Goal: Information Seeking & Learning: Learn about a topic

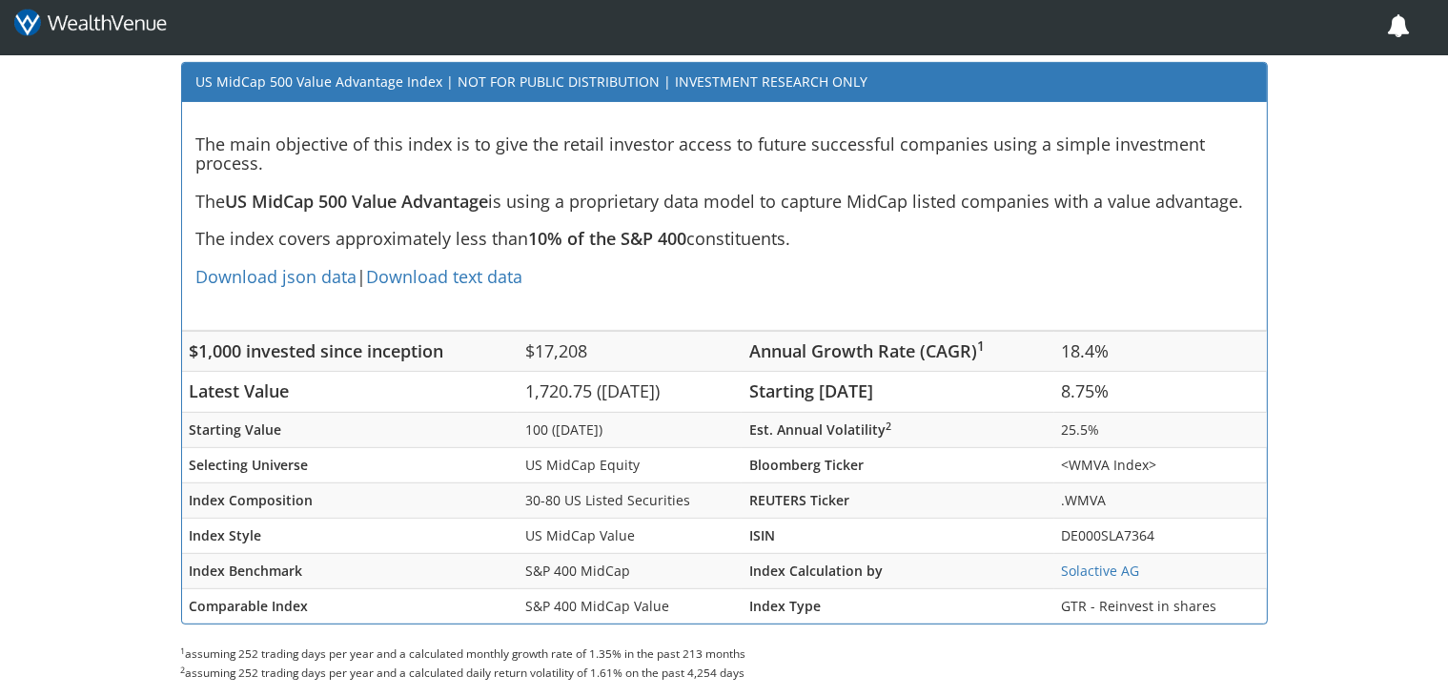
scroll to position [705, 0]
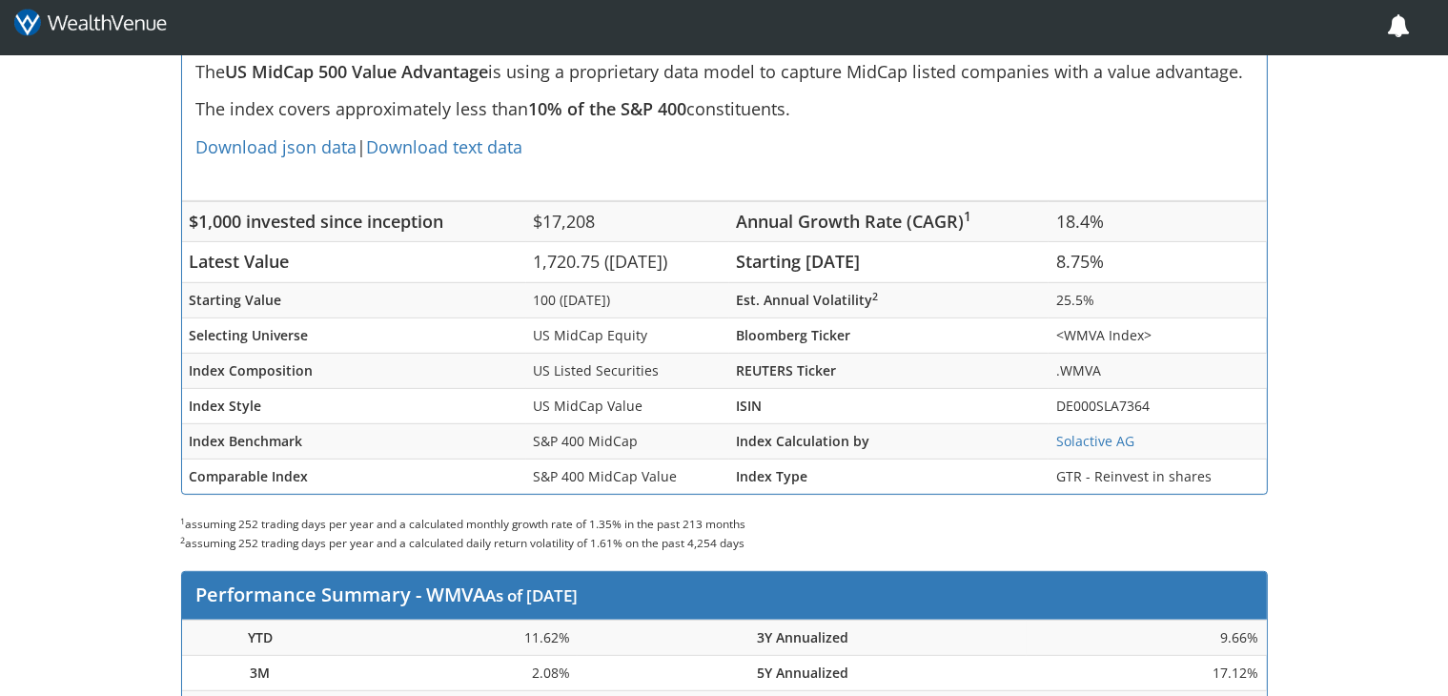
scroll to position [503, 0]
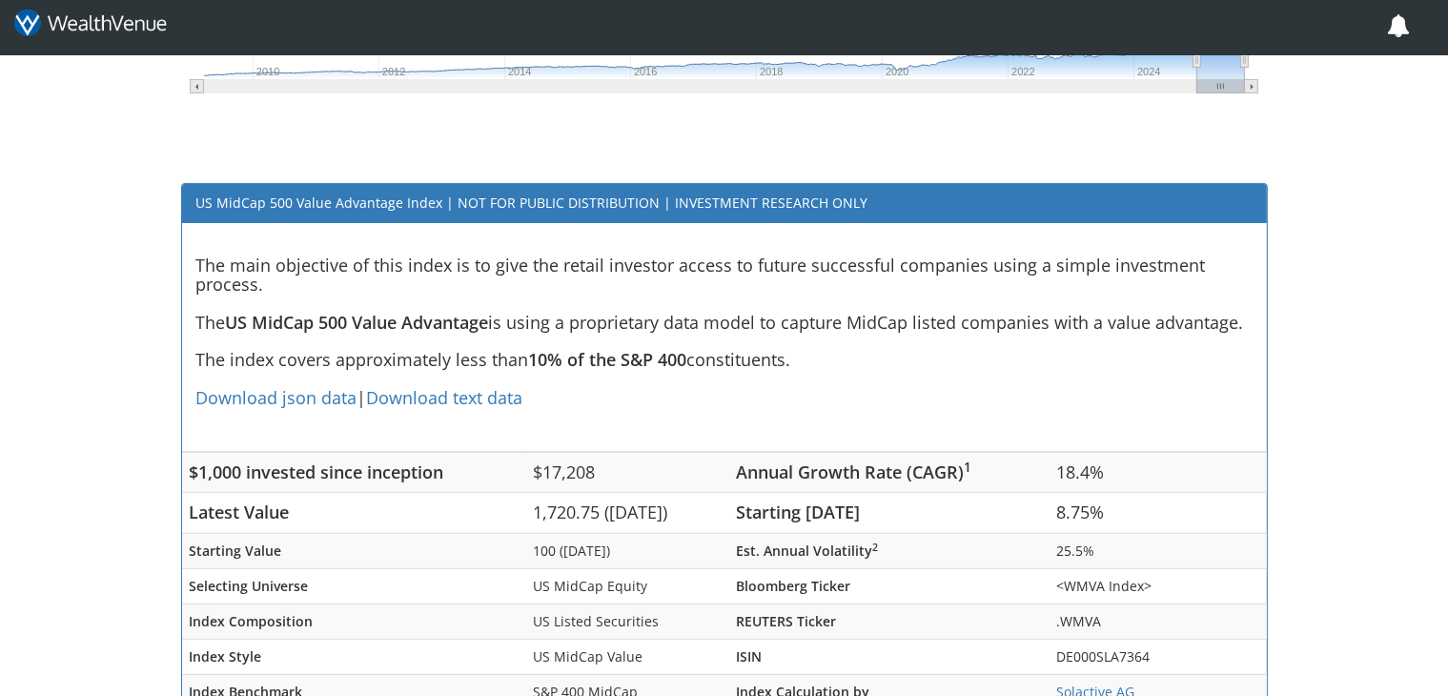
click at [875, 261] on h3 "The main objective of this index is to give the retail investor access to futur…" at bounding box center [724, 341] width 1056 height 170
click at [1138, 311] on h3 "The main objective of this index is to give the retail investor access to futur…" at bounding box center [724, 341] width 1056 height 170
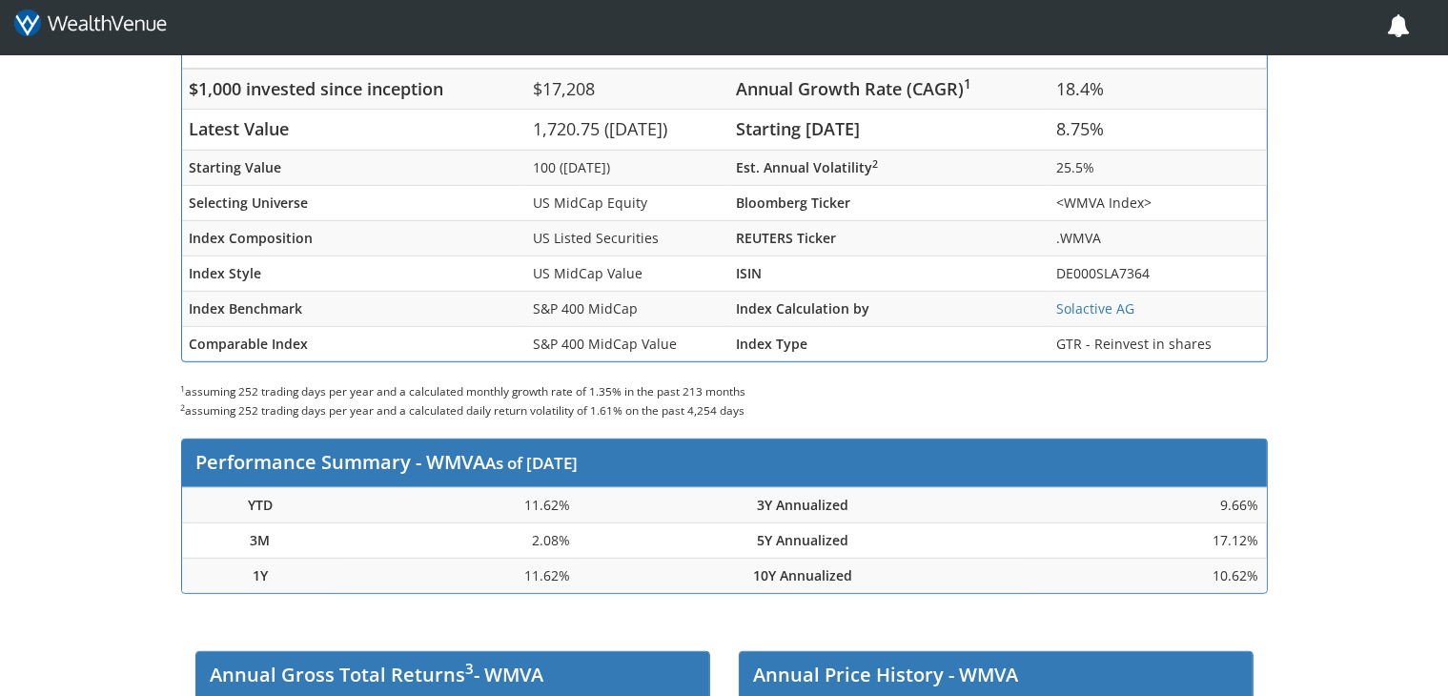
scroll to position [705, 0]
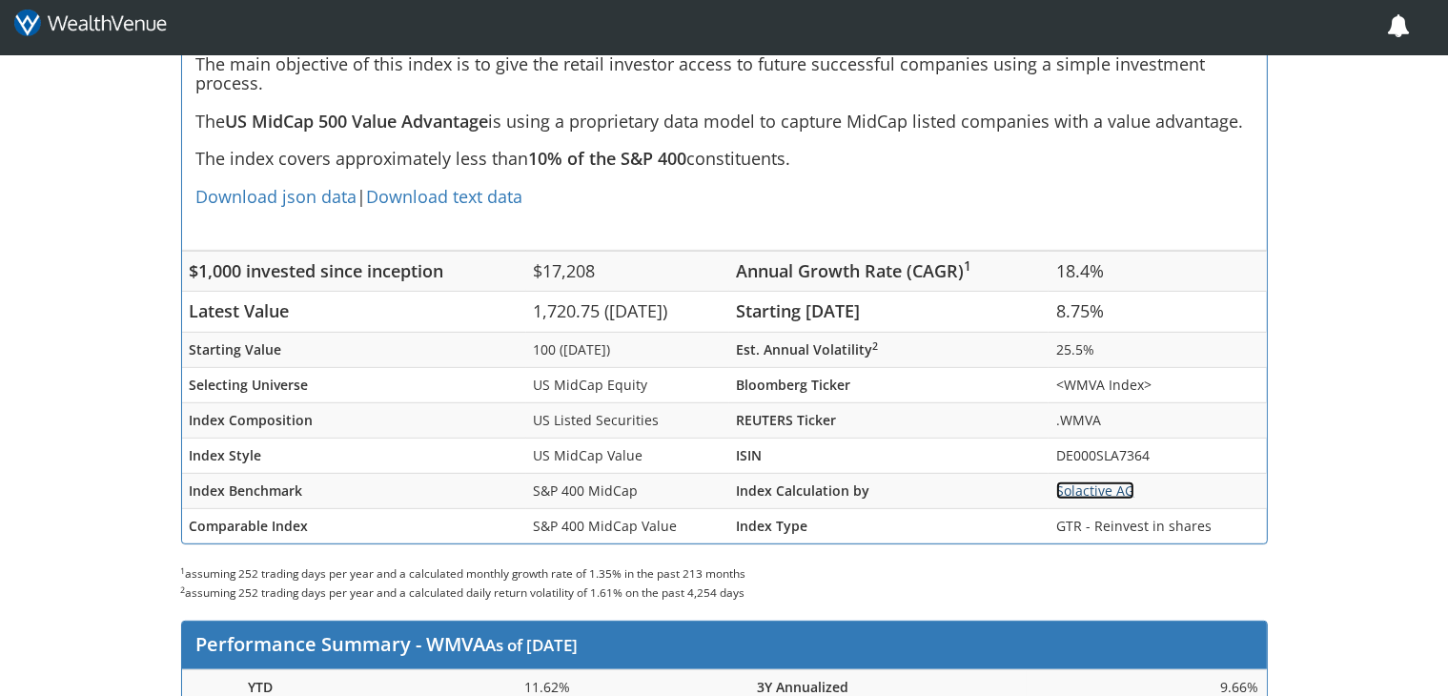
click at [1113, 490] on link "Solactive AG" at bounding box center [1095, 491] width 78 height 18
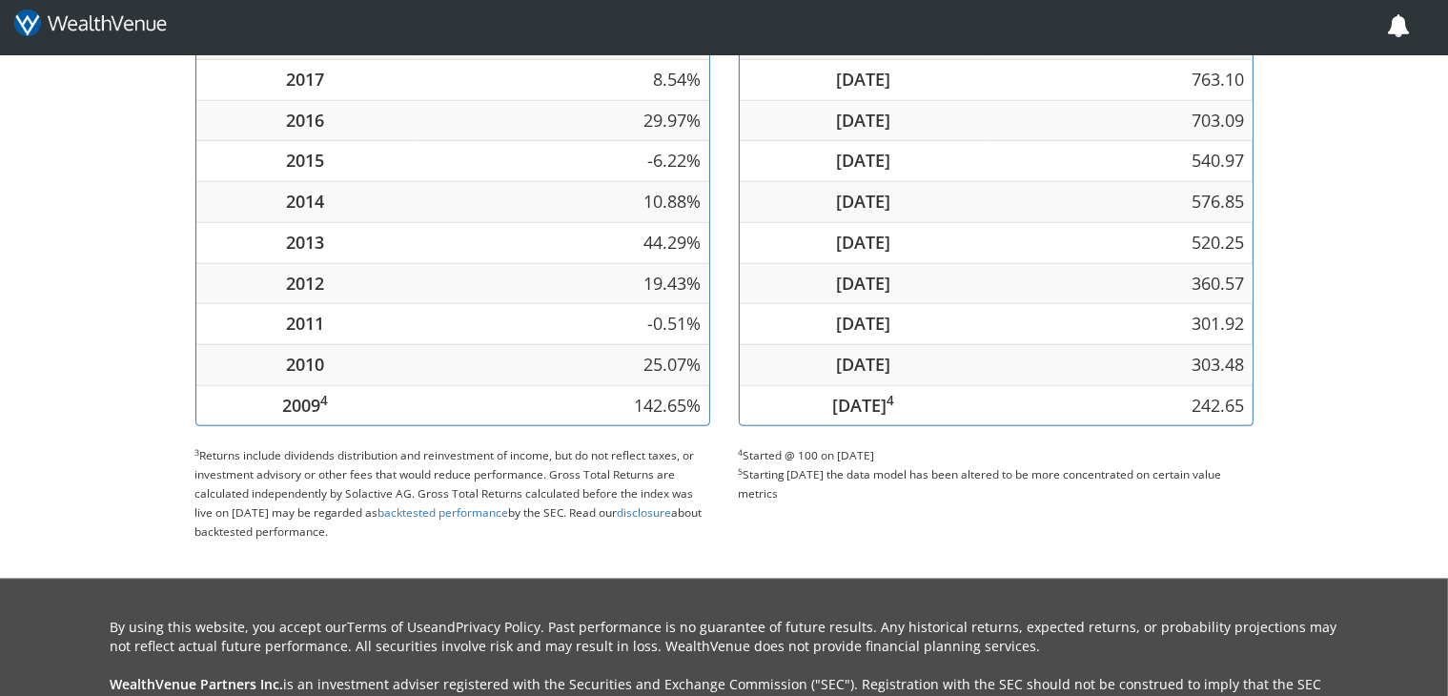
scroll to position [1812, 0]
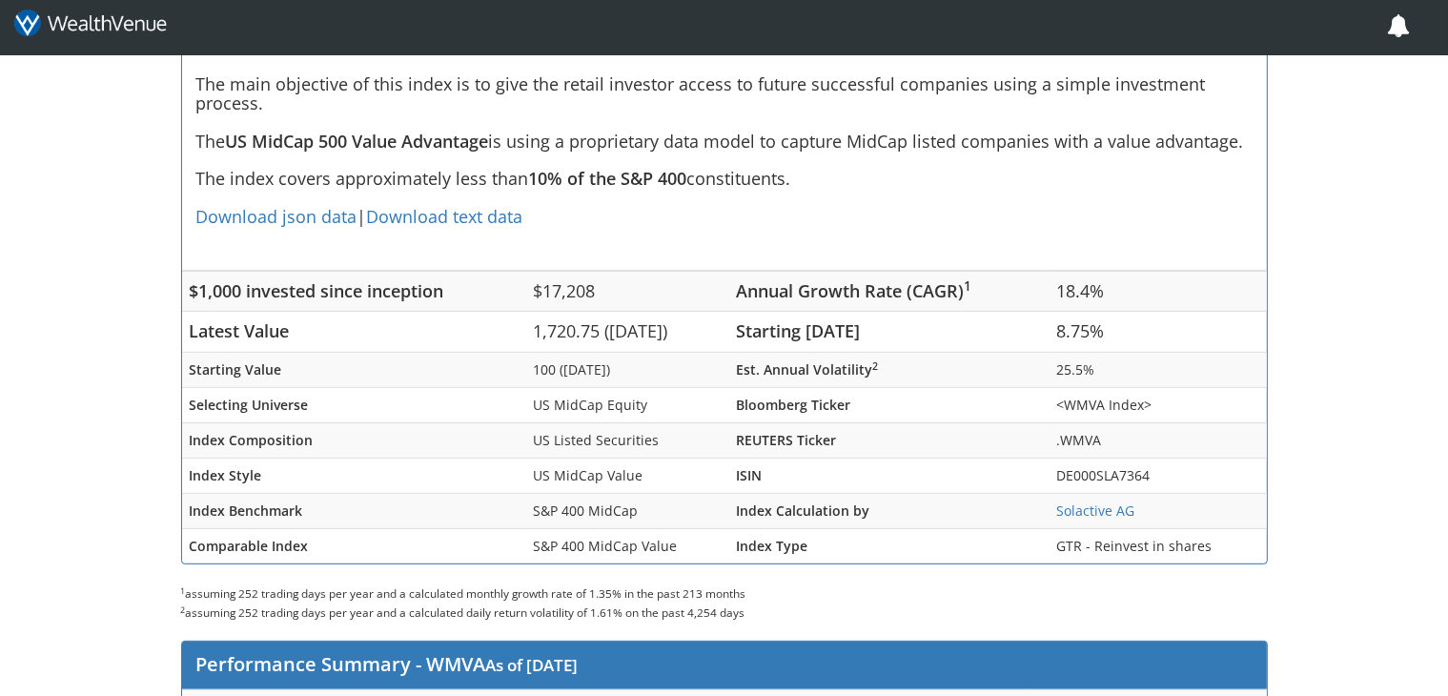
scroll to position [524, 0]
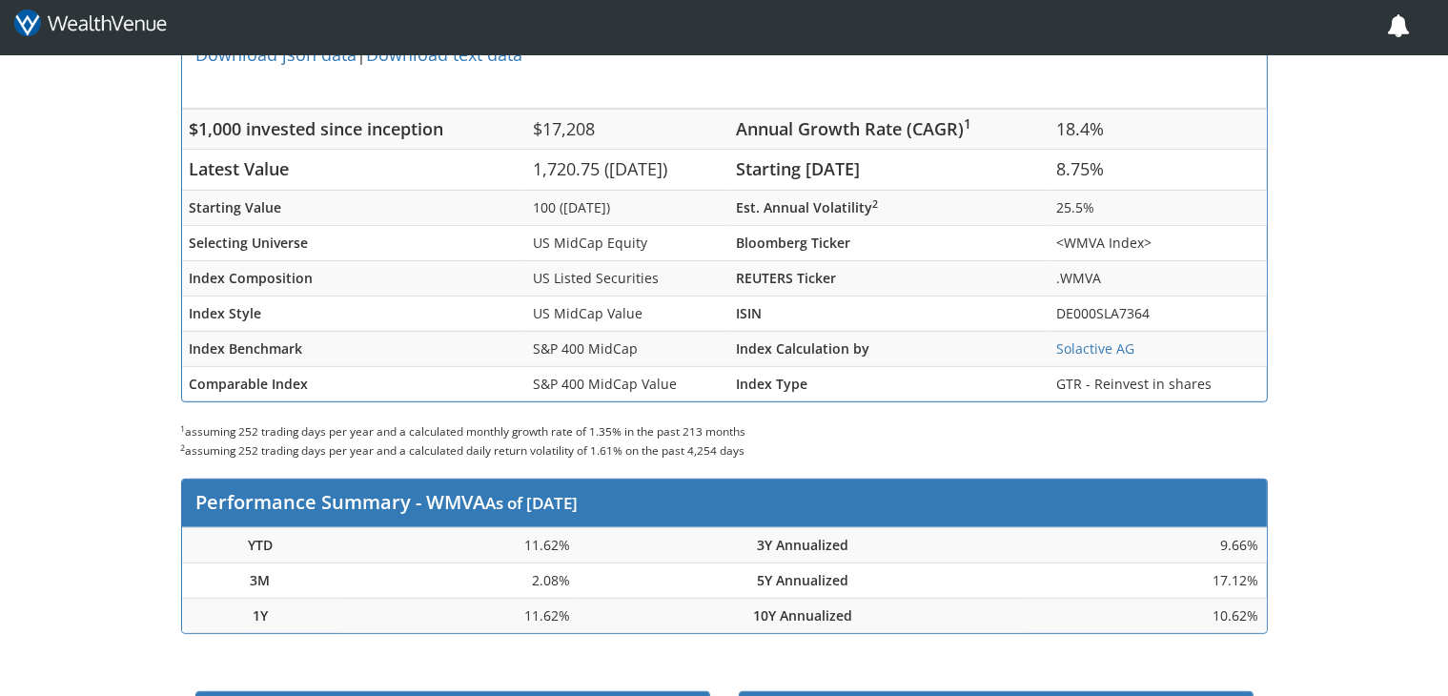
scroll to position [625, 0]
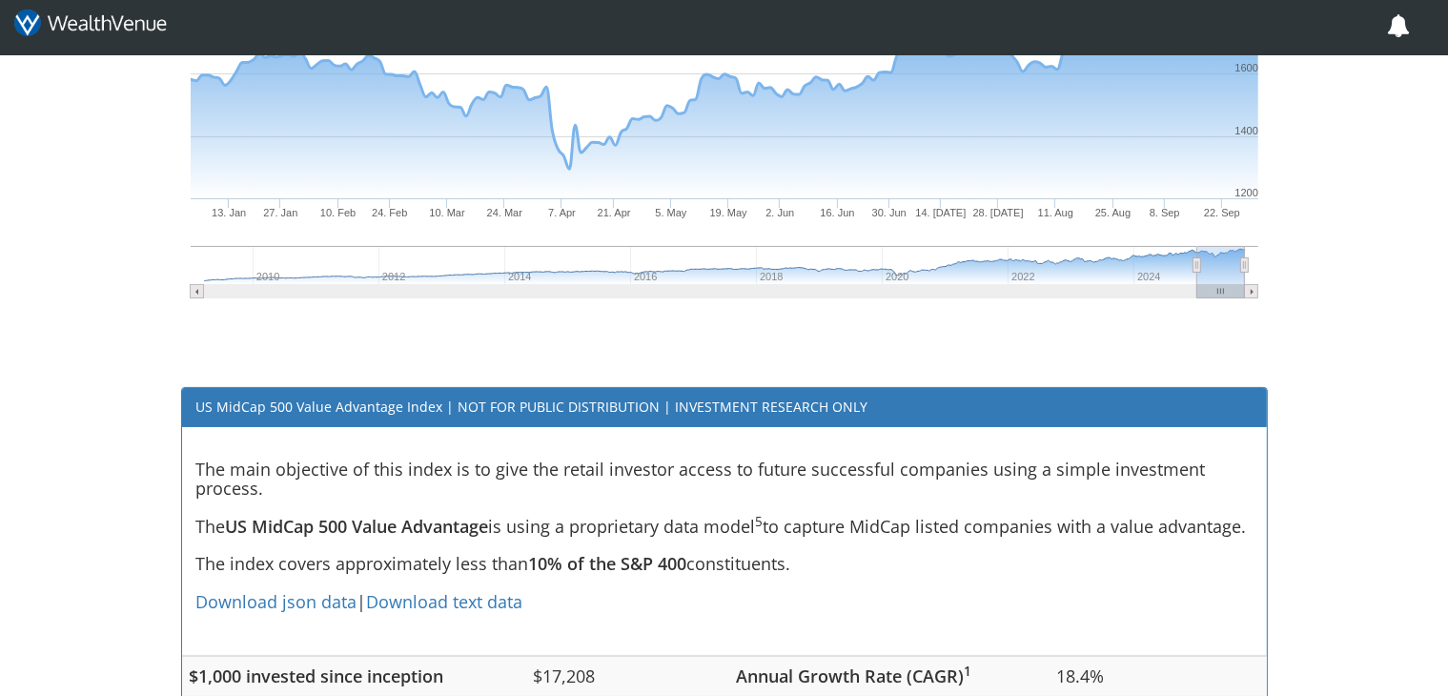
scroll to position [301, 0]
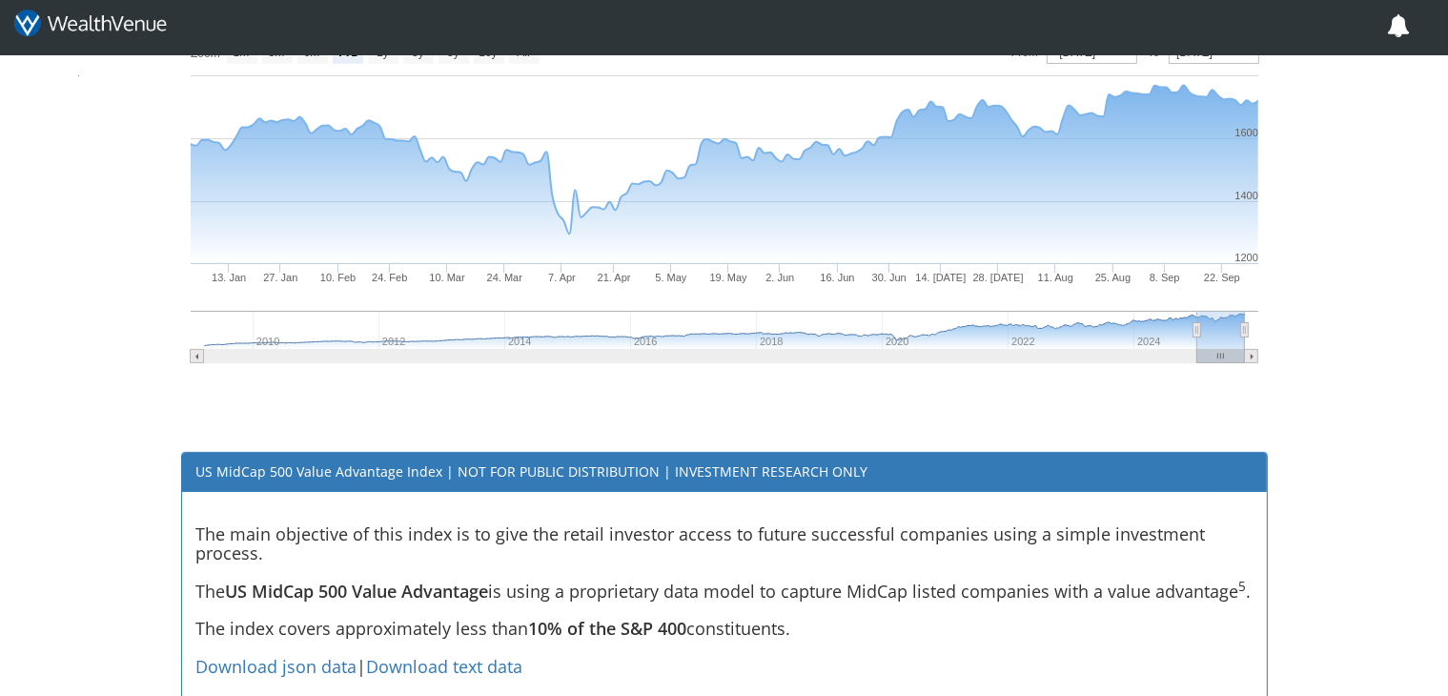
scroll to position [402, 0]
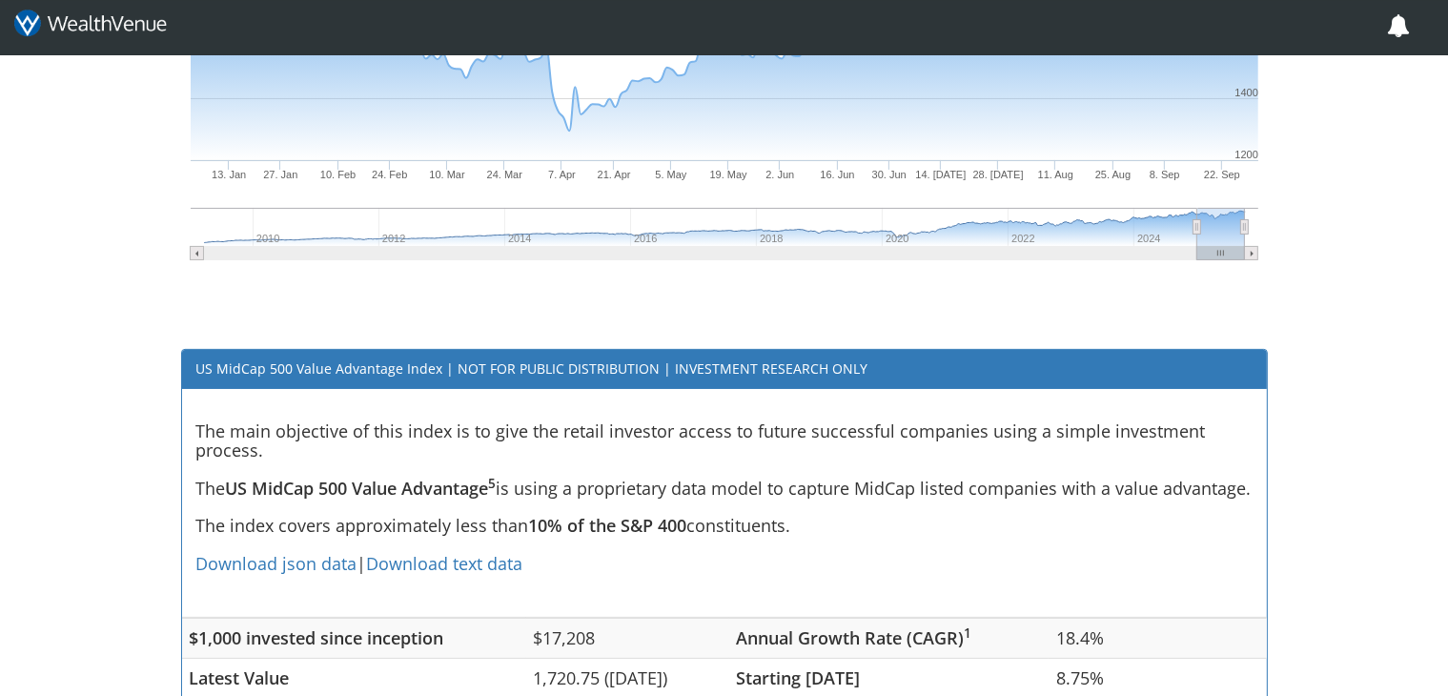
scroll to position [381, 0]
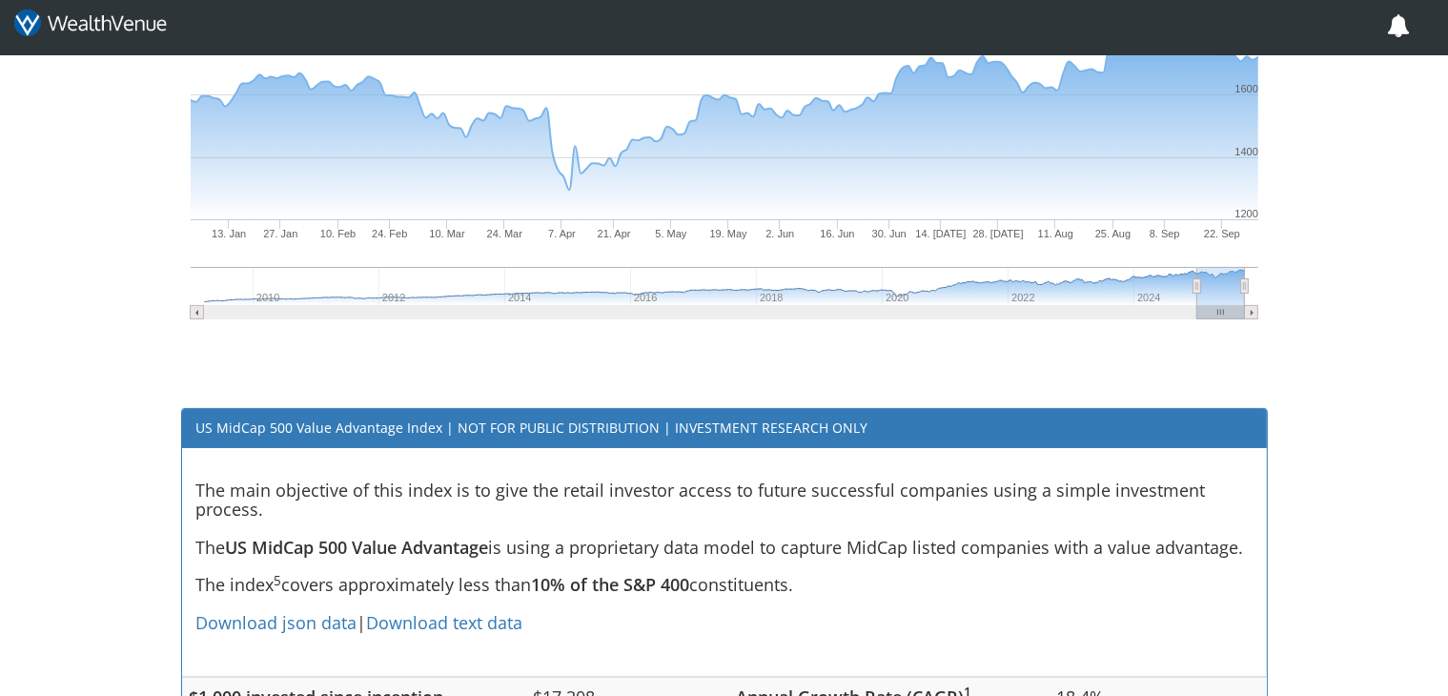
scroll to position [482, 0]
